Goal: Information Seeking & Learning: Learn about a topic

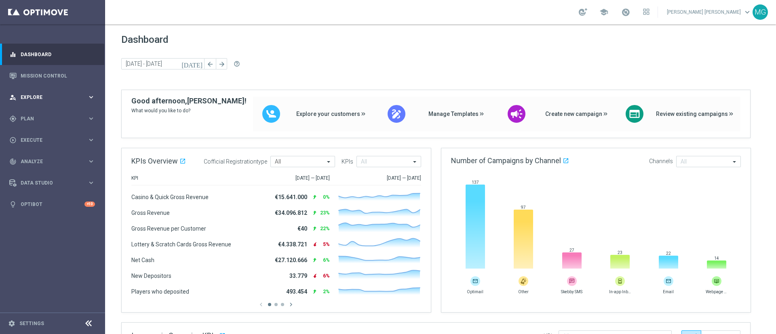
click at [34, 99] on div "person_search Explore" at bounding box center [48, 97] width 78 height 7
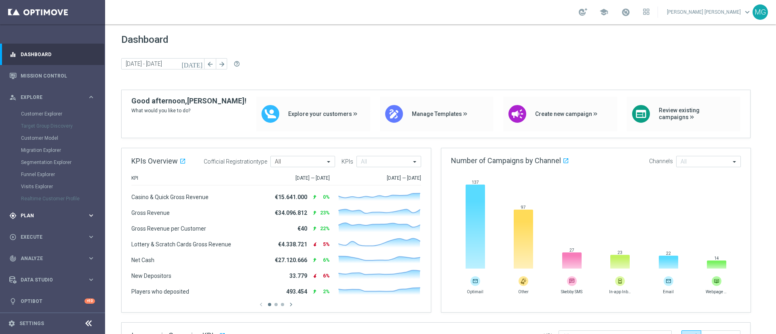
click at [30, 214] on span "Plan" at bounding box center [54, 215] width 67 height 5
click at [46, 135] on link "Target Groups" at bounding box center [52, 135] width 63 height 6
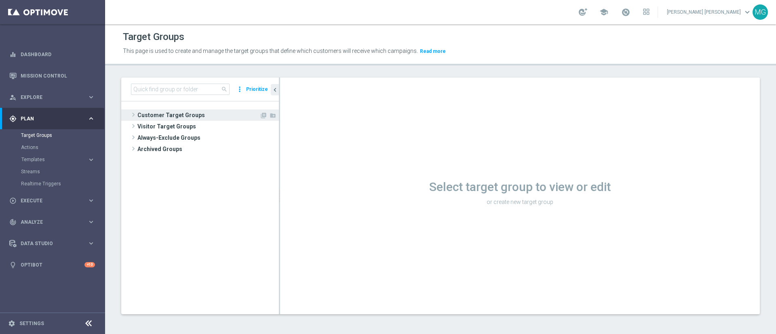
click at [187, 113] on span "Customer Target Groups" at bounding box center [198, 115] width 122 height 11
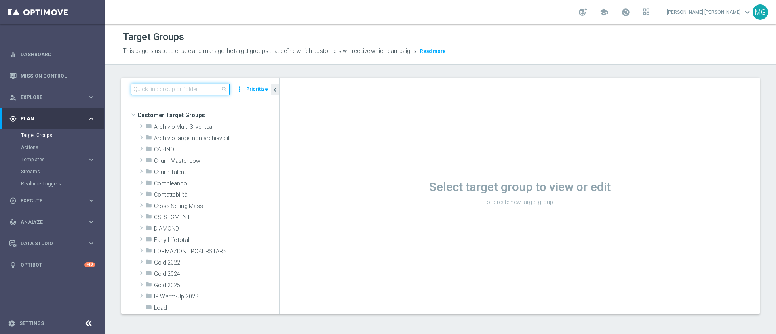
click at [178, 92] on input at bounding box center [180, 89] width 99 height 11
click at [44, 74] on link "Mission Control" at bounding box center [58, 75] width 74 height 21
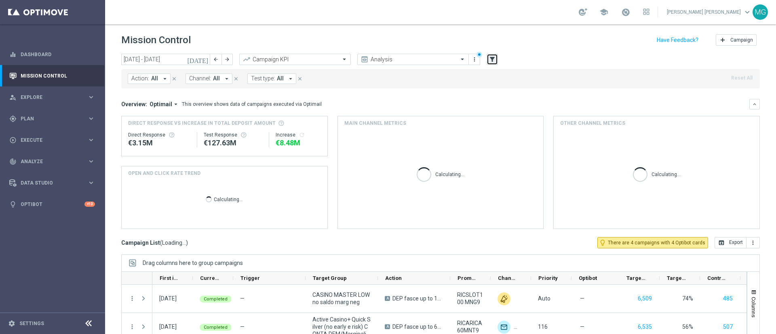
click at [493, 57] on icon "filter_alt" at bounding box center [492, 59] width 7 height 7
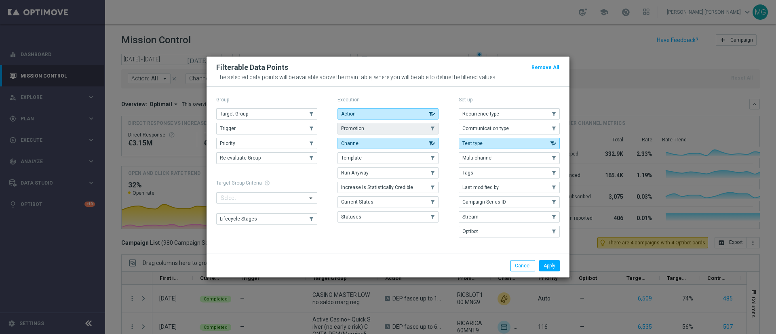
click at [373, 125] on button "Promotion" at bounding box center [388, 128] width 101 height 11
click at [551, 267] on button "Apply" at bounding box center [549, 265] width 21 height 11
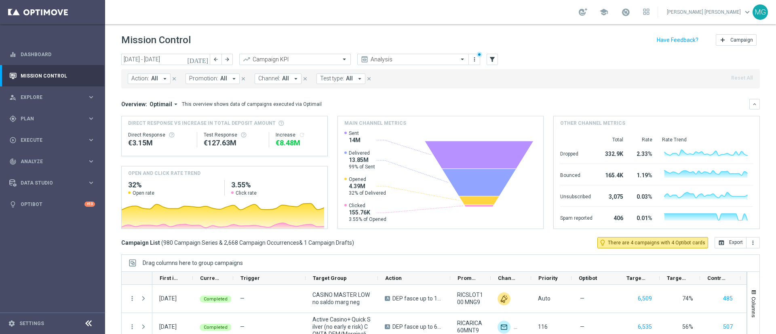
click at [222, 76] on span "All" at bounding box center [223, 78] width 7 height 7
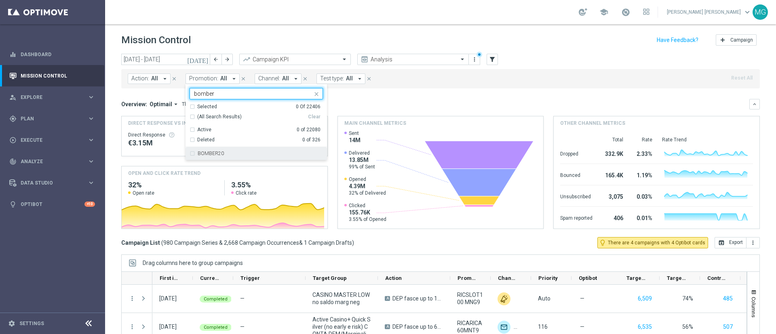
click at [217, 156] on div "BOMBER20" at bounding box center [256, 153] width 133 height 13
type input "bomber"
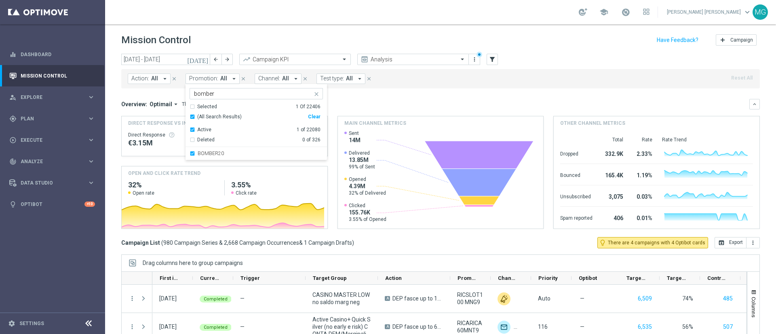
click at [389, 105] on div "Overview: Optimail arrow_drop_down This overview shows data of campaigns execut…" at bounding box center [435, 104] width 628 height 7
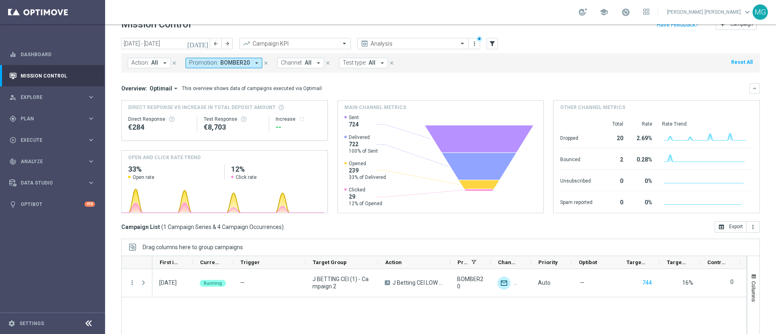
scroll to position [19, 0]
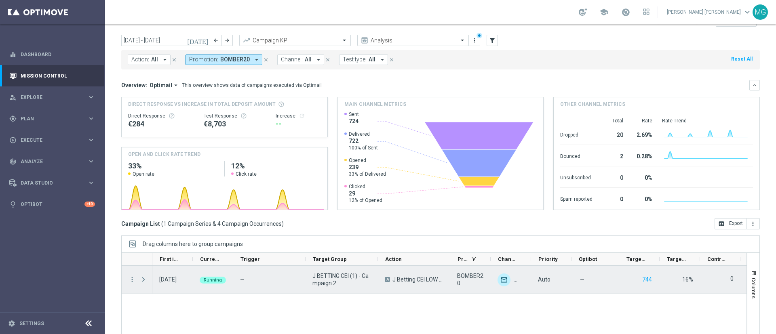
click at [141, 280] on span at bounding box center [143, 280] width 7 height 6
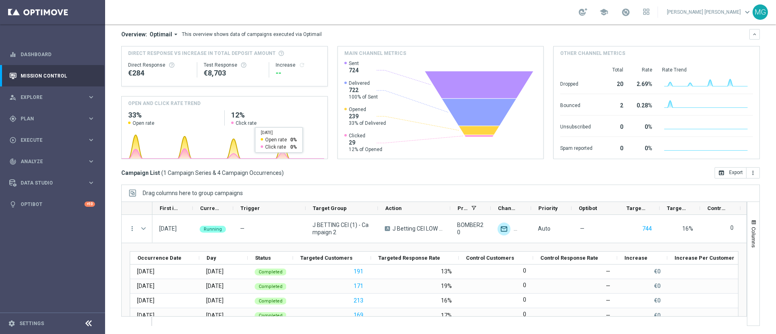
scroll to position [0, 0]
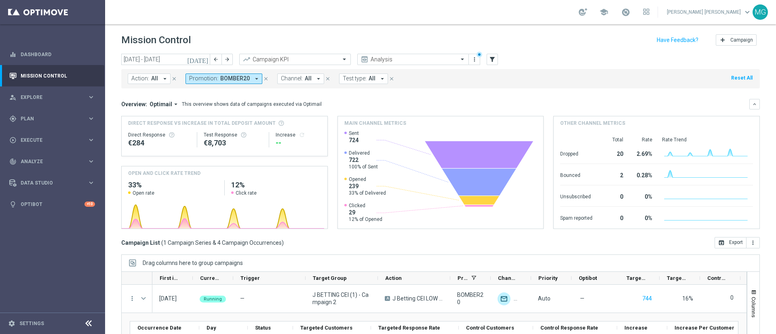
click at [203, 59] on icon "today" at bounding box center [198, 59] width 22 height 7
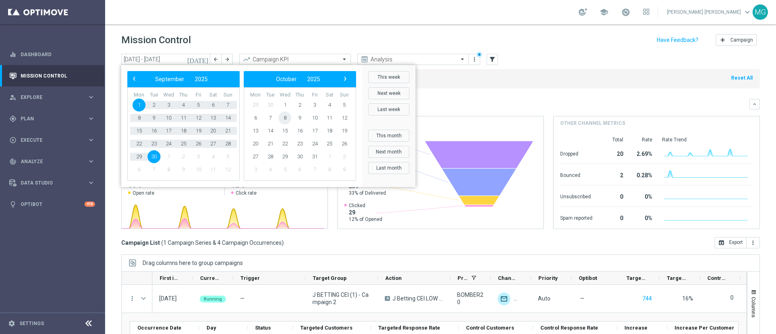
click at [285, 121] on span "8" at bounding box center [285, 118] width 13 height 13
click at [285, 121] on span "5" at bounding box center [285, 118] width 13 height 13
type input "08 Oct 2025 - 05 Nov 2025"
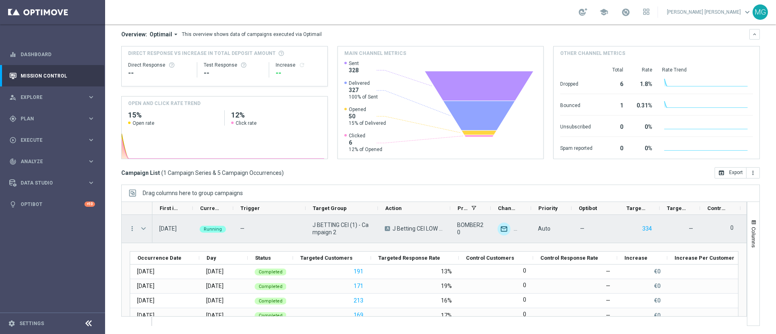
click at [144, 229] on span "Press SPACE to select this row." at bounding box center [143, 229] width 7 height 6
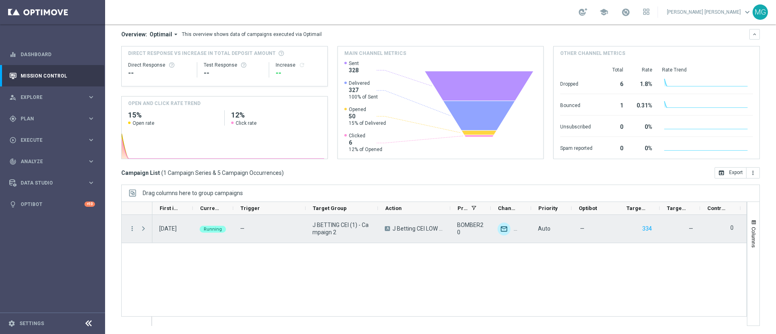
click at [144, 229] on span "Press SPACE to select this row." at bounding box center [143, 229] width 7 height 6
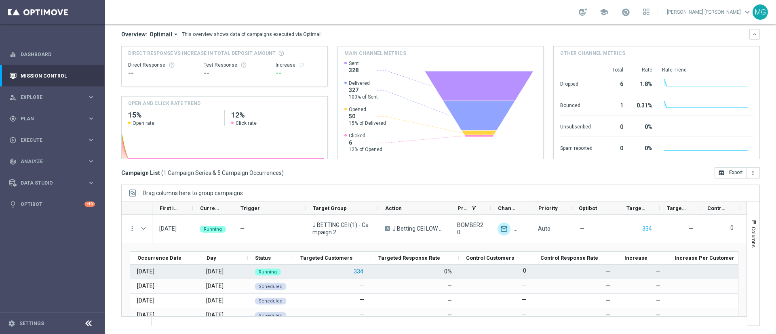
click at [360, 272] on button "334" at bounding box center [358, 272] width 11 height 10
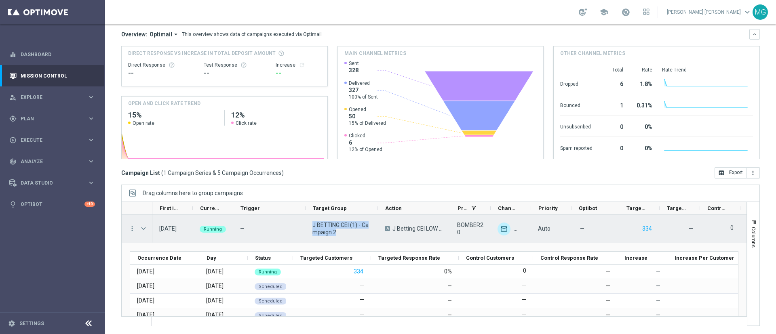
drag, startPoint x: 339, startPoint y: 234, endPoint x: 310, endPoint y: 226, distance: 30.0
click at [310, 226] on div "J BETTING CEI (1) - Campaign 2" at bounding box center [342, 229] width 72 height 28
click at [351, 234] on span "J BETTING CEI (1) - Campaign 2" at bounding box center [342, 229] width 59 height 15
click at [277, 229] on div "—" at bounding box center [269, 229] width 72 height 28
drag, startPoint x: 310, startPoint y: 226, endPoint x: 358, endPoint y: 225, distance: 48.1
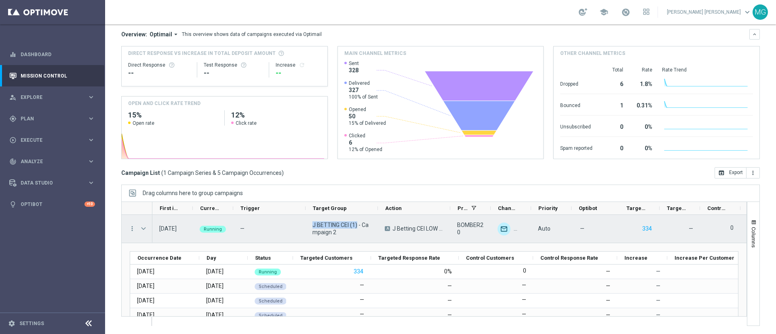
click at [358, 225] on div "J BETTING CEI (1) - Campaign 2" at bounding box center [342, 229] width 72 height 28
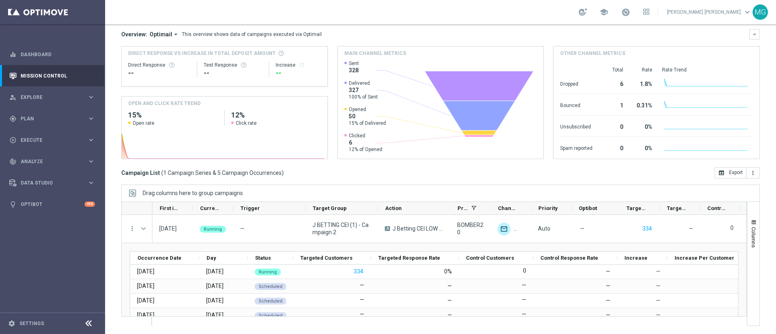
click at [335, 176] on div "Campaign List ( 1 Campaign Series & 5 Campaign Occurrences ) open_in_browser Ex…" at bounding box center [440, 172] width 639 height 11
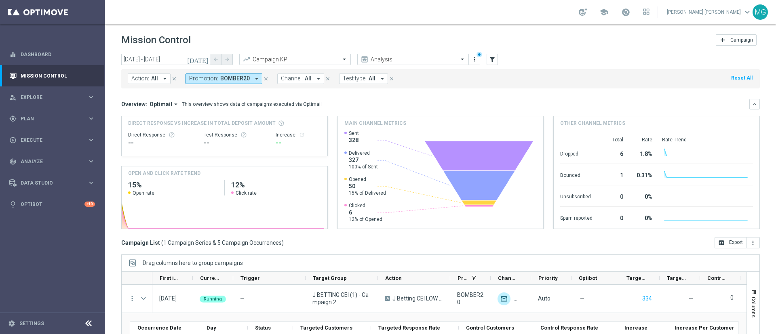
scroll to position [1, 0]
click at [264, 78] on icon "close" at bounding box center [266, 78] width 6 height 6
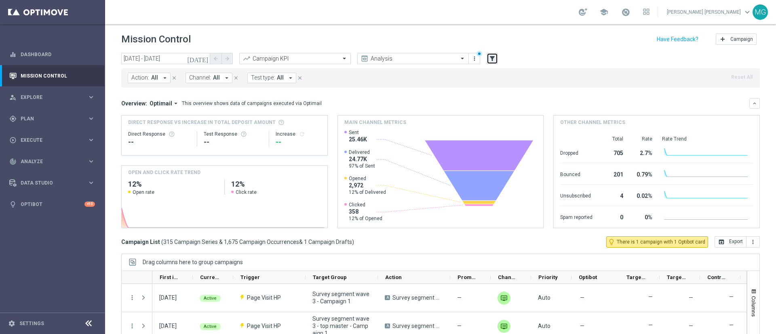
click at [494, 63] on button "filter_alt" at bounding box center [492, 58] width 11 height 11
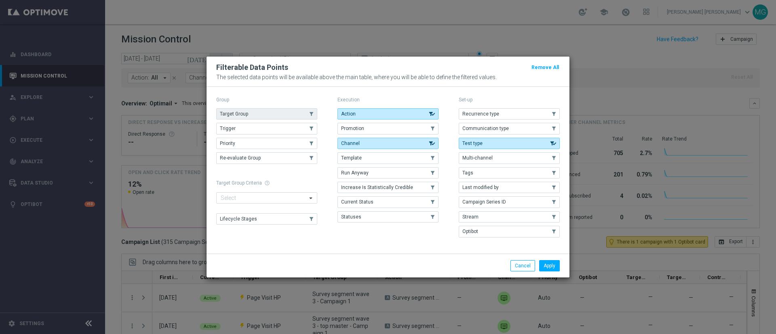
click at [266, 116] on button "Target Group" at bounding box center [266, 113] width 101 height 11
click at [551, 270] on button "Apply" at bounding box center [549, 265] width 21 height 11
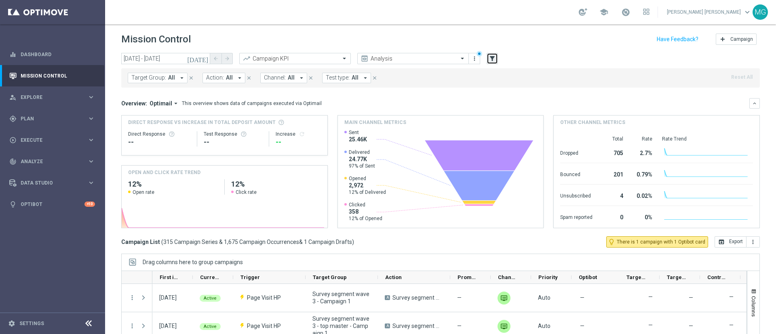
click at [495, 63] on button "filter_alt" at bounding box center [492, 58] width 11 height 11
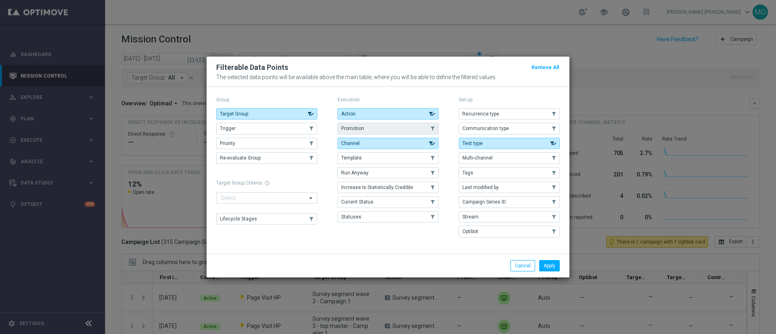
click at [374, 134] on button "Promotion" at bounding box center [388, 128] width 101 height 11
click at [552, 260] on button "Apply" at bounding box center [549, 265] width 21 height 11
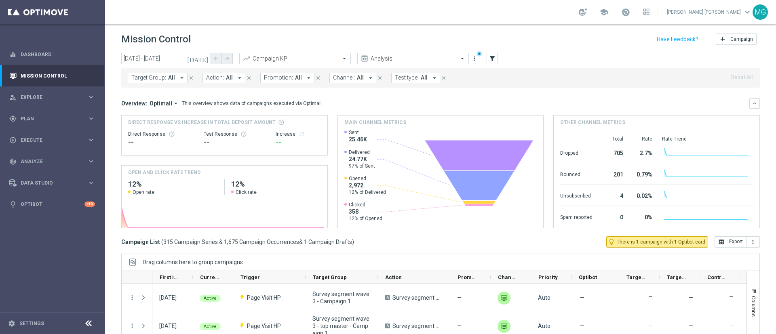
click at [295, 78] on span "All" at bounding box center [298, 77] width 7 height 7
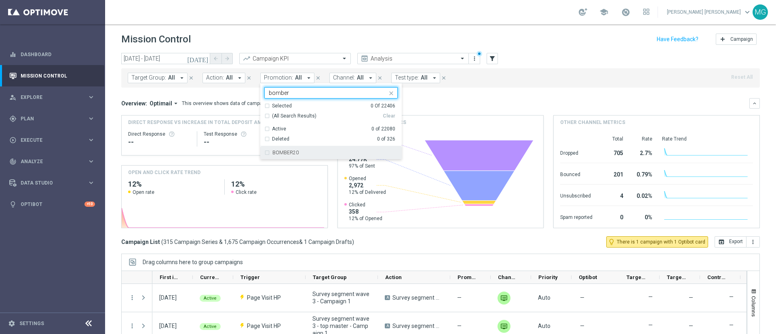
click at [290, 152] on label "BOMBER20" at bounding box center [286, 152] width 26 height 5
type input "bomber"
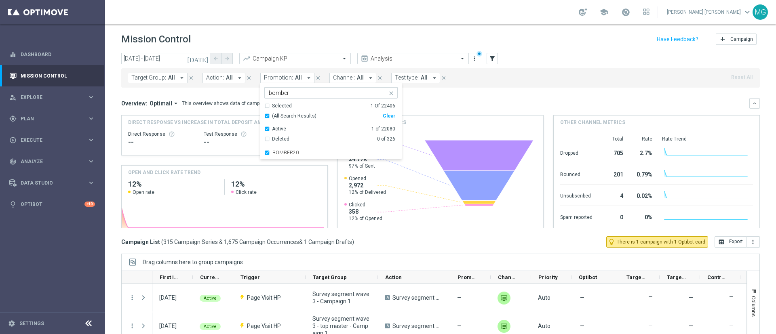
click at [454, 99] on div "Overview: Optimail arrow_drop_down This overview shows data of campaigns execut…" at bounding box center [440, 103] width 639 height 11
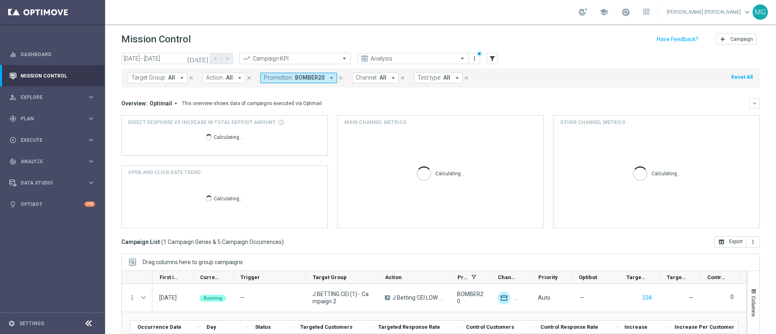
click at [300, 77] on span "BOMBER20" at bounding box center [310, 77] width 30 height 7
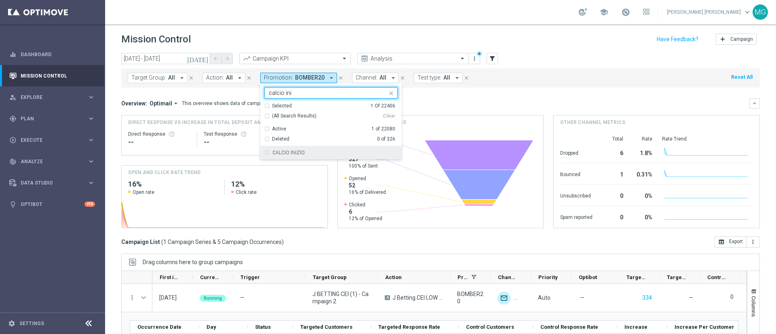
click at [287, 153] on label "CALCIO INIZIO" at bounding box center [289, 152] width 32 height 5
type input "calcio ini"
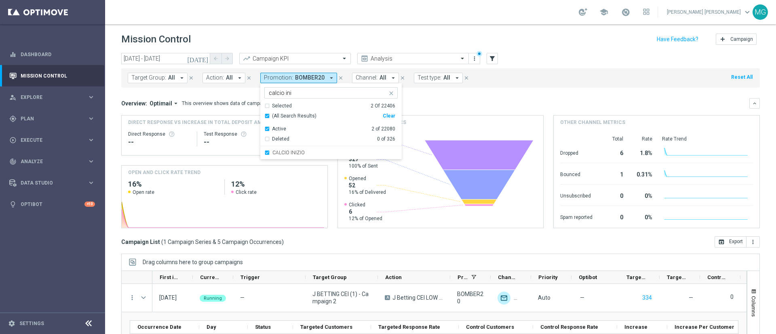
click at [448, 104] on div "Overview: Optimail arrow_drop_down This overview shows data of campaigns execut…" at bounding box center [435, 103] width 628 height 7
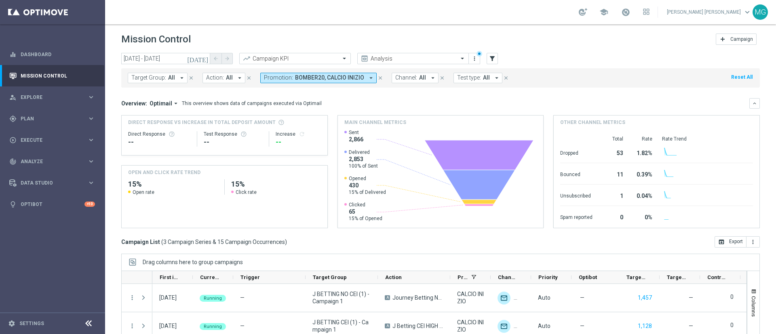
scroll to position [70, 0]
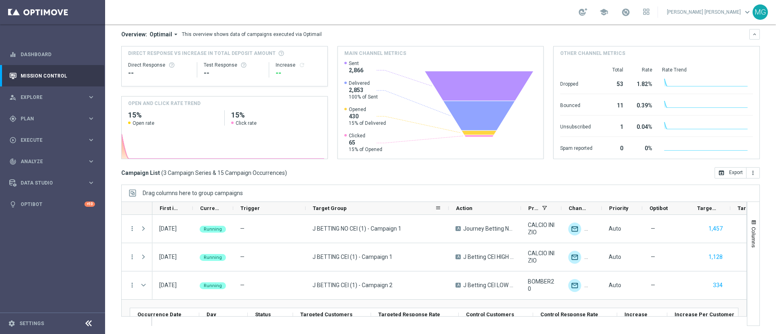
drag, startPoint x: 378, startPoint y: 209, endPoint x: 451, endPoint y: 205, distance: 73.3
click at [450, 205] on div at bounding box center [448, 208] width 3 height 13
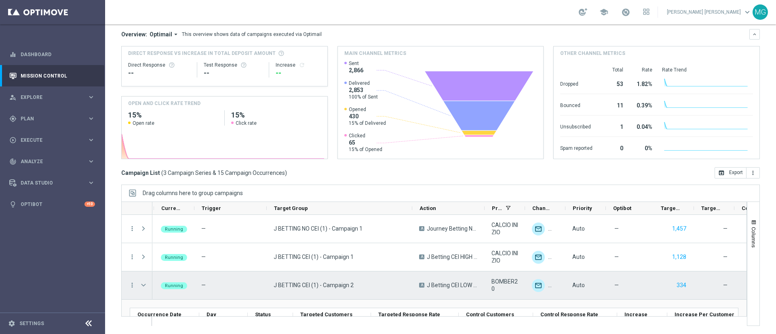
scroll to position [0, 39]
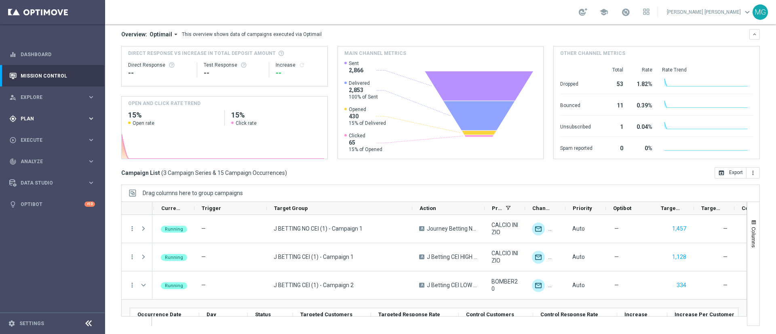
click at [40, 115] on div "gps_fixed Plan" at bounding box center [48, 118] width 78 height 7
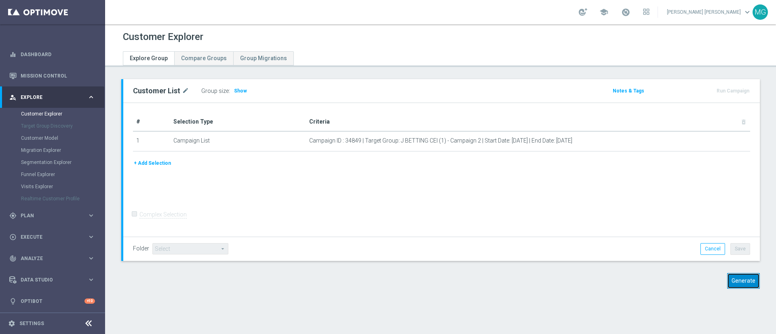
click at [743, 283] on button "Generate" at bounding box center [743, 281] width 33 height 16
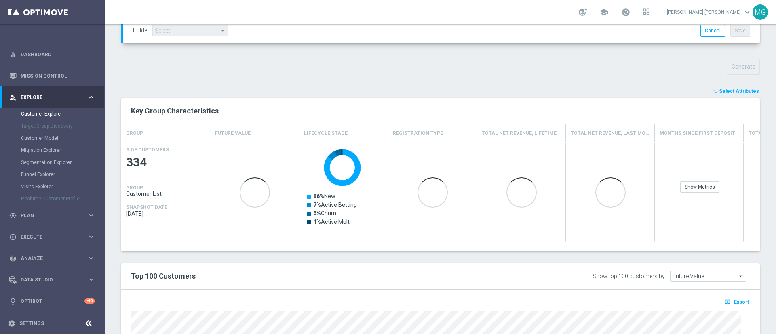
scroll to position [258, 0]
click at [729, 88] on span "Select Attributes" at bounding box center [739, 91] width 40 height 6
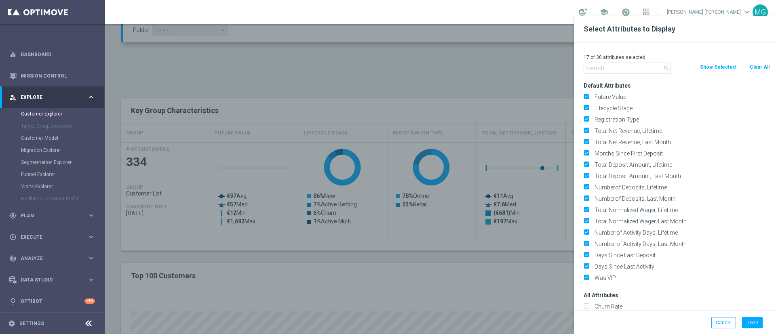
click at [767, 64] on button "Clear All" at bounding box center [759, 67] width 21 height 9
checkbox input "false"
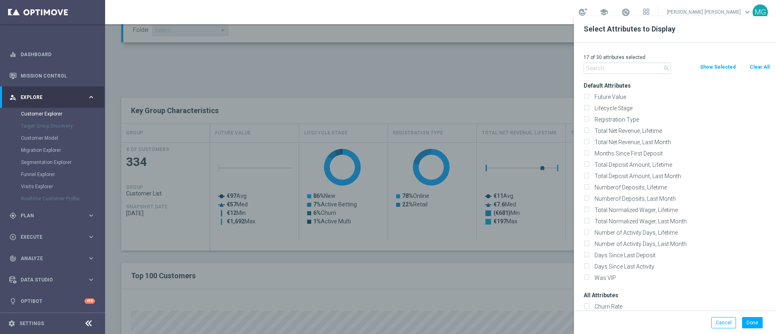
checkbox input "false"
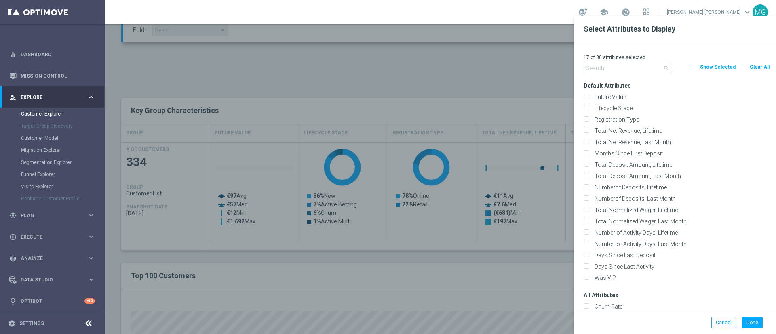
checkbox input "false"
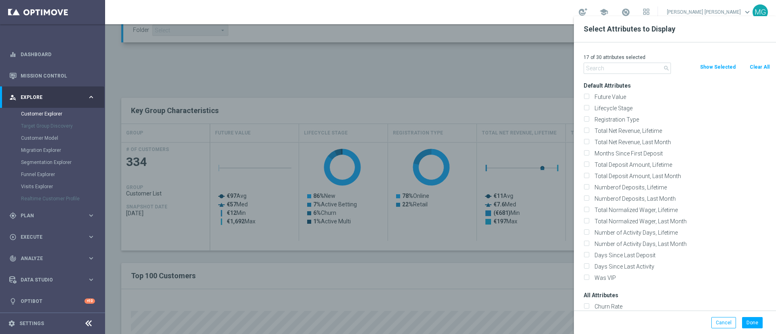
checkbox input "false"
click at [624, 70] on input "text" at bounding box center [627, 68] width 87 height 11
click at [520, 71] on div at bounding box center [493, 183] width 776 height 334
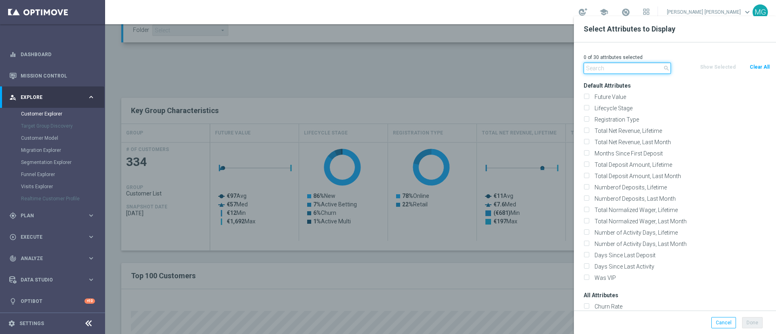
click at [610, 72] on input "text" at bounding box center [627, 68] width 87 height 11
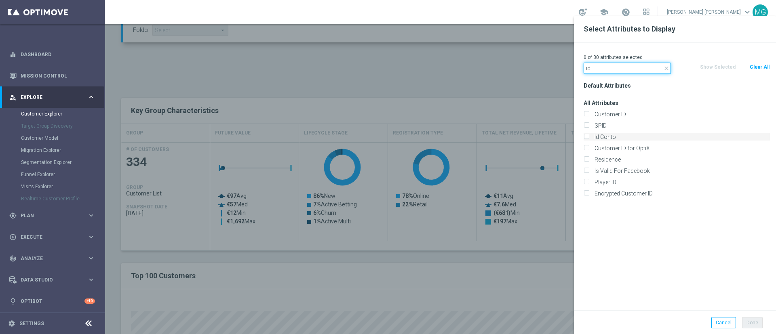
type input "id"
click at [601, 137] on label "Id Conto" at bounding box center [681, 136] width 178 height 7
click at [589, 137] on input "Id Conto" at bounding box center [586, 137] width 5 height 5
checkbox input "true"
click at [752, 326] on button "Done" at bounding box center [752, 322] width 21 height 11
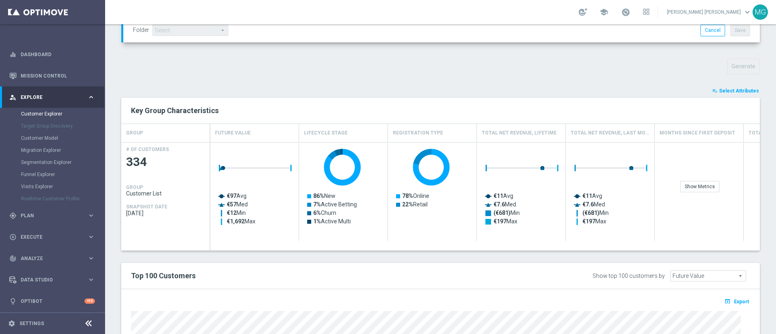
type input "Search"
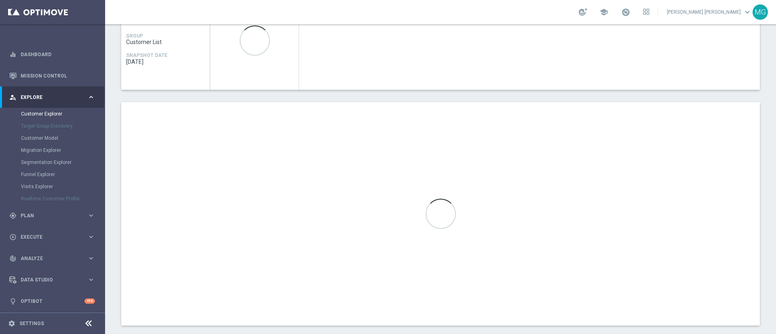
scroll to position [422, 0]
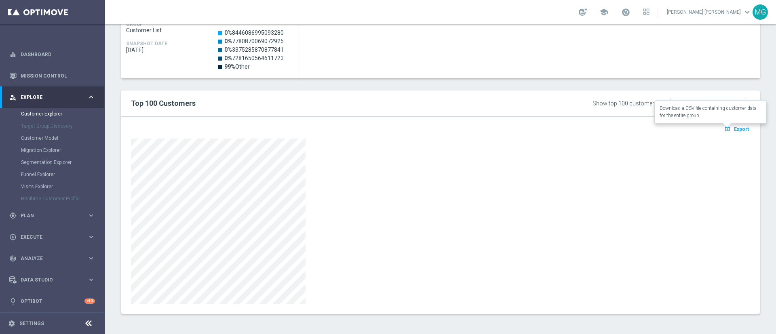
click at [734, 130] on span "Export" at bounding box center [741, 130] width 15 height 6
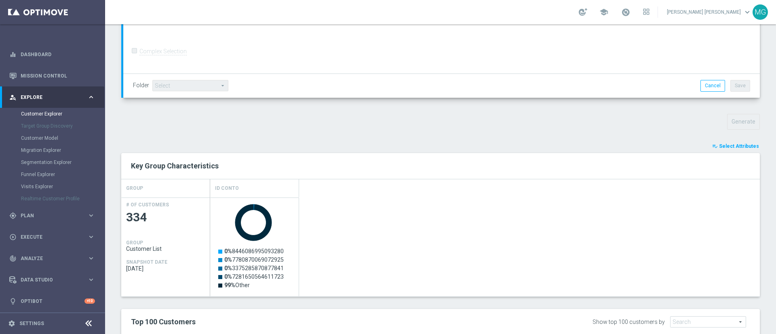
scroll to position [202, 0]
click at [738, 147] on span "Select Attributes" at bounding box center [739, 148] width 40 height 6
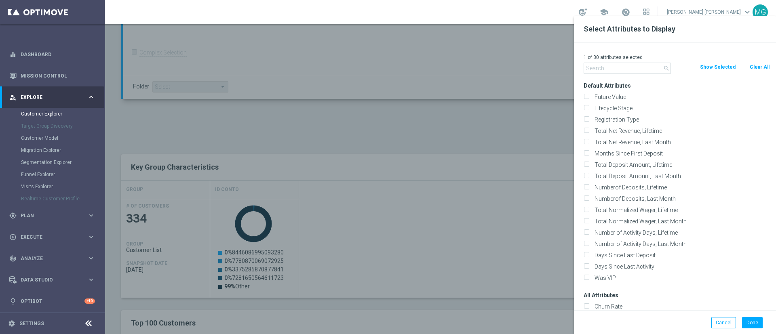
click at [643, 70] on input "text" at bounding box center [627, 68] width 87 height 11
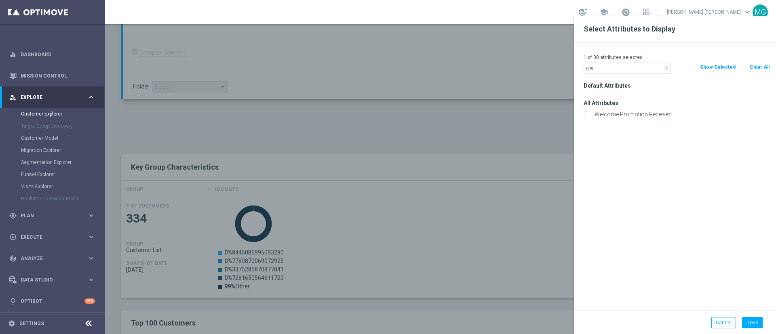
type input "cei"
click at [484, 135] on div at bounding box center [493, 183] width 776 height 334
click at [720, 324] on button "Cancel" at bounding box center [724, 322] width 25 height 11
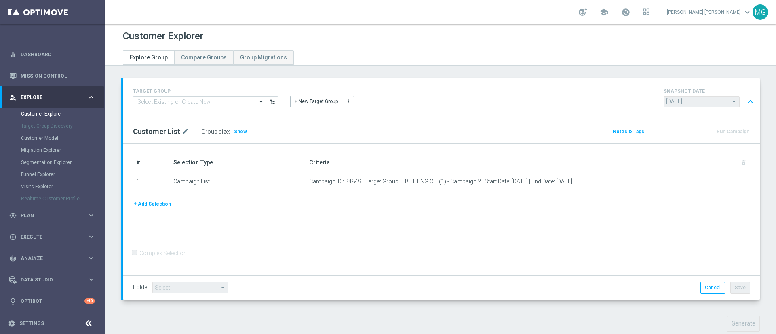
scroll to position [0, 0]
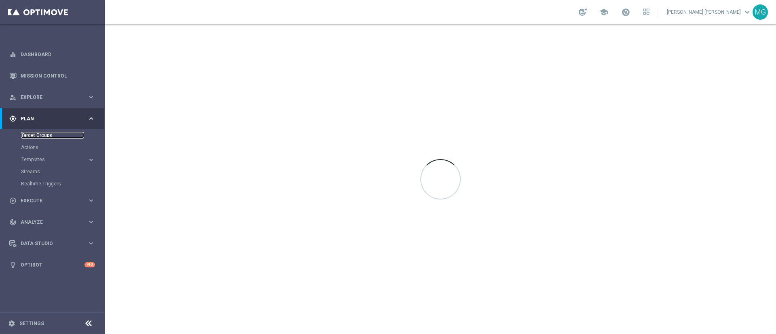
click at [47, 133] on link "Target Groups" at bounding box center [52, 135] width 63 height 6
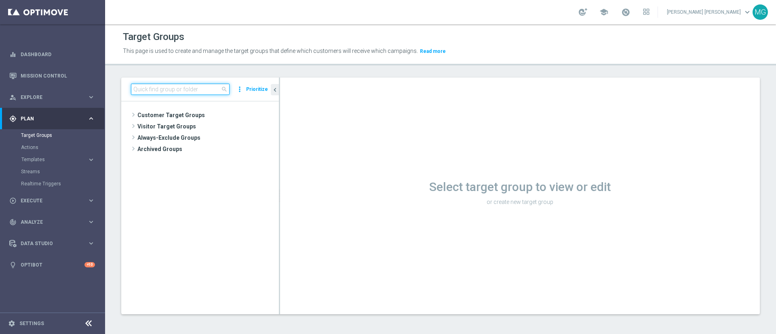
click at [179, 90] on input at bounding box center [180, 89] width 99 height 11
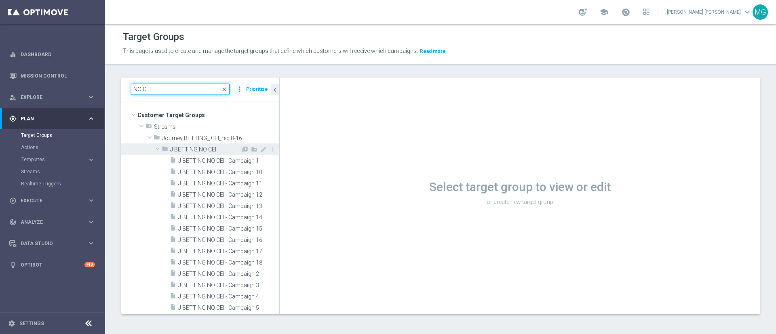
type input "NO CEI"
click at [195, 149] on span "J BETTING NO CEI" at bounding box center [205, 149] width 71 height 7
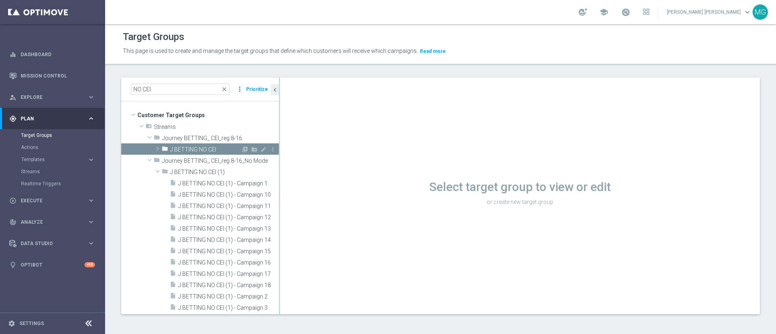
click at [195, 149] on span "J BETTING NO CEI" at bounding box center [205, 149] width 71 height 7
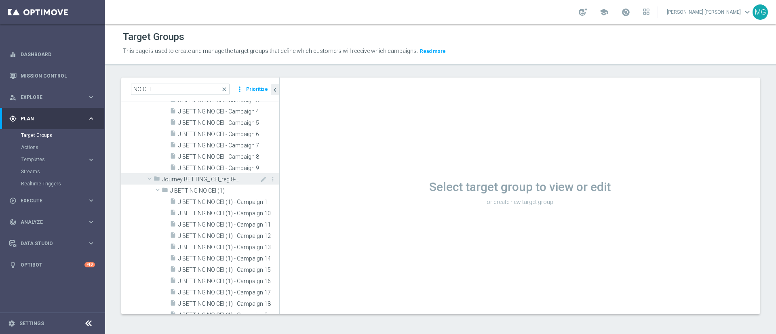
scroll to position [186, 0]
click at [630, 12] on span at bounding box center [625, 12] width 9 height 9
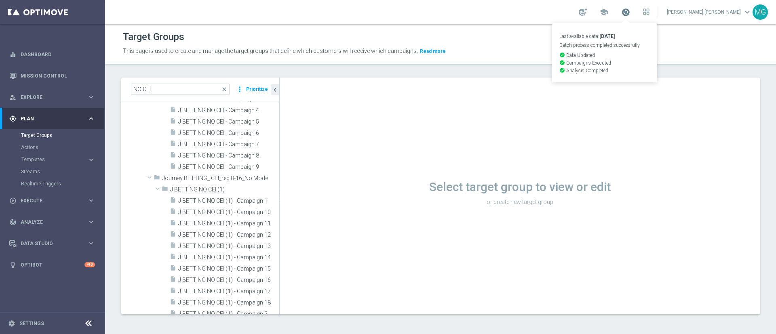
click at [630, 12] on span at bounding box center [625, 12] width 9 height 9
